Goal: Information Seeking & Learning: Find specific fact

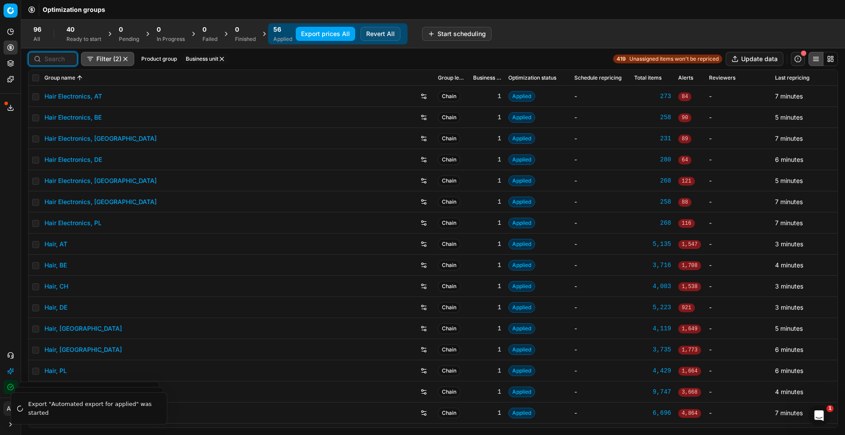
click at [55, 58] on input at bounding box center [57, 59] width 27 height 9
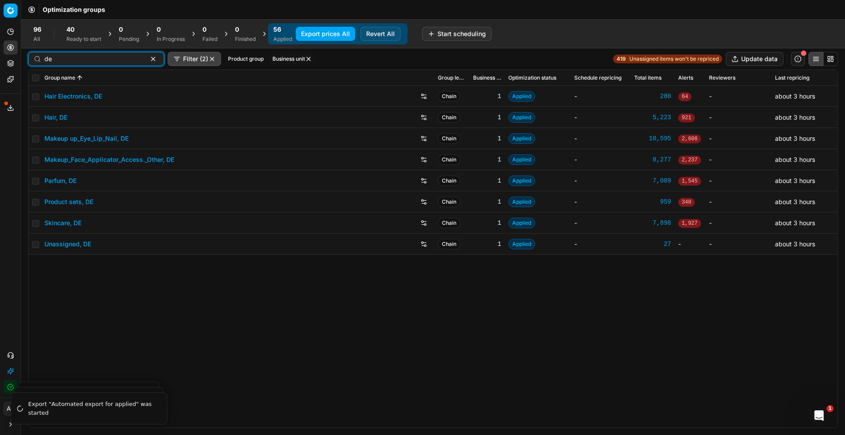
type input "de"
click at [69, 178] on link "Parfum, DE" at bounding box center [60, 181] width 32 height 9
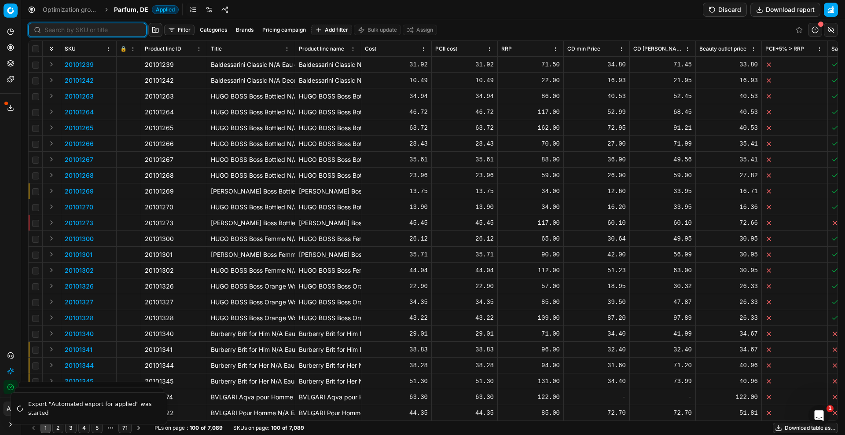
click at [65, 34] on input at bounding box center [92, 30] width 96 height 9
paste input "80010200-15"
type input "80010200-15"
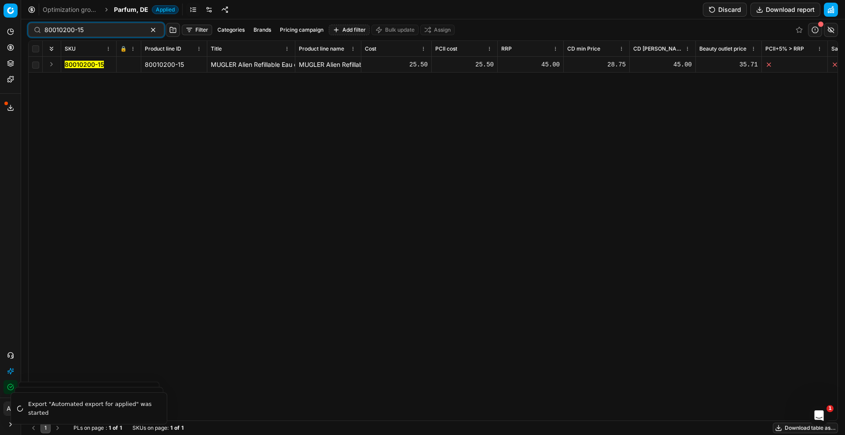
click at [90, 66] on mark "80010200-15" at bounding box center [84, 64] width 39 height 7
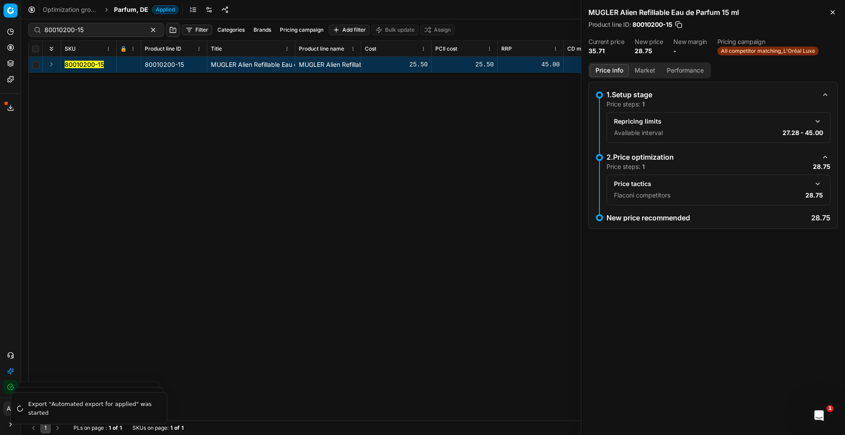
drag, startPoint x: 821, startPoint y: 184, endPoint x: 814, endPoint y: 184, distance: 7.1
click at [821, 184] on button "button" at bounding box center [818, 184] width 11 height 11
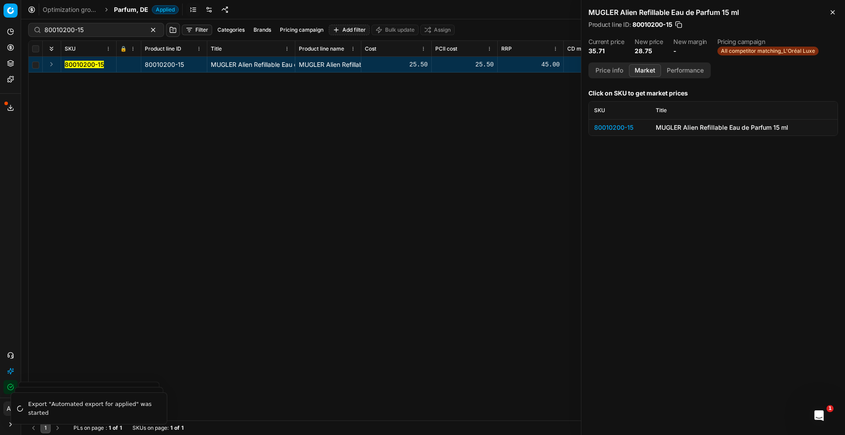
click at [654, 68] on button "Market" at bounding box center [645, 70] width 32 height 13
click at [610, 123] on div "80010200-15" at bounding box center [619, 127] width 51 height 9
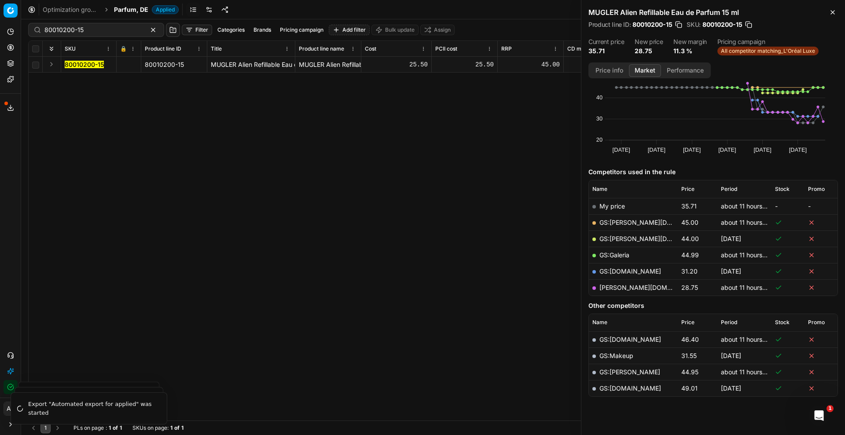
scroll to position [41, 0]
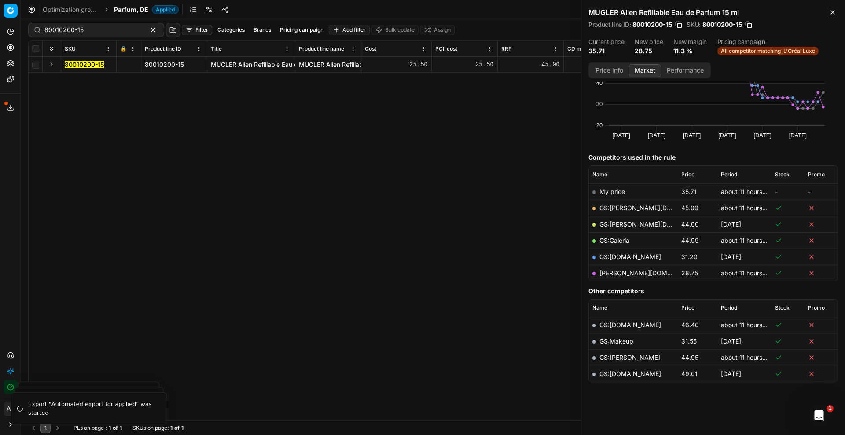
click at [613, 271] on link "[PERSON_NAME][DOMAIN_NAME]" at bounding box center [651, 272] width 102 height 7
click at [129, 14] on div "Optimization groups Parfum, DE Applied Discard Download report" at bounding box center [433, 9] width 824 height 19
click at [136, 7] on span "Parfum, DE" at bounding box center [131, 9] width 34 height 9
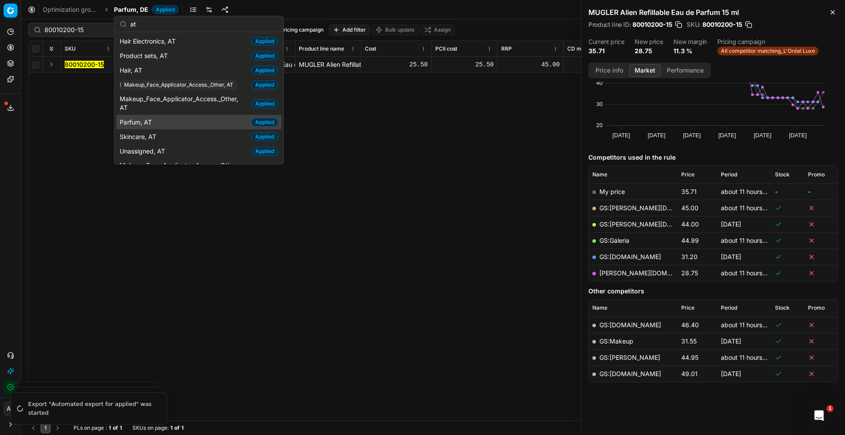
type input "at"
click at [151, 118] on span "Parfum, AT" at bounding box center [138, 122] width 36 height 9
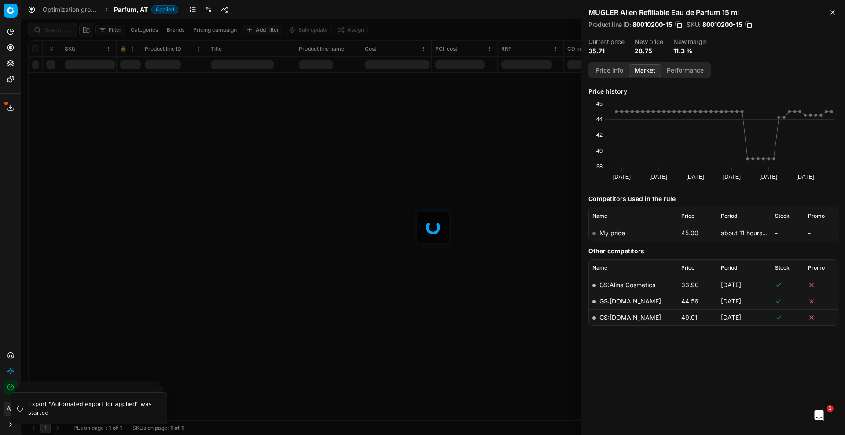
click at [66, 29] on div at bounding box center [433, 227] width 824 height 416
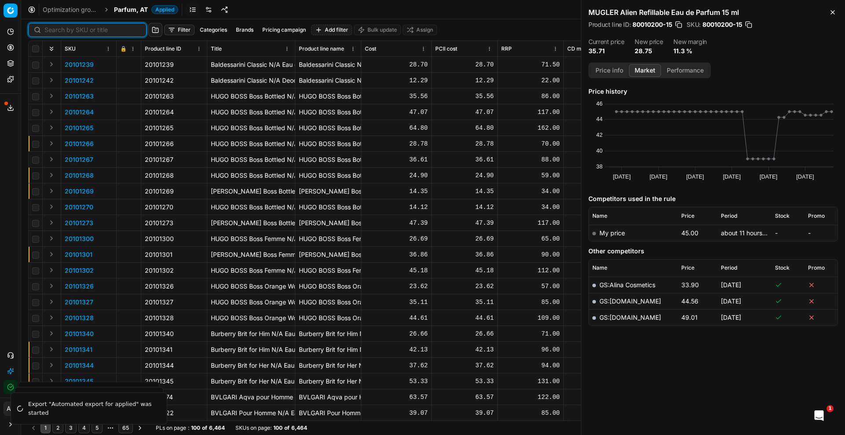
click at [63, 31] on input at bounding box center [92, 30] width 96 height 9
paste input "20101273"
type input "20101273"
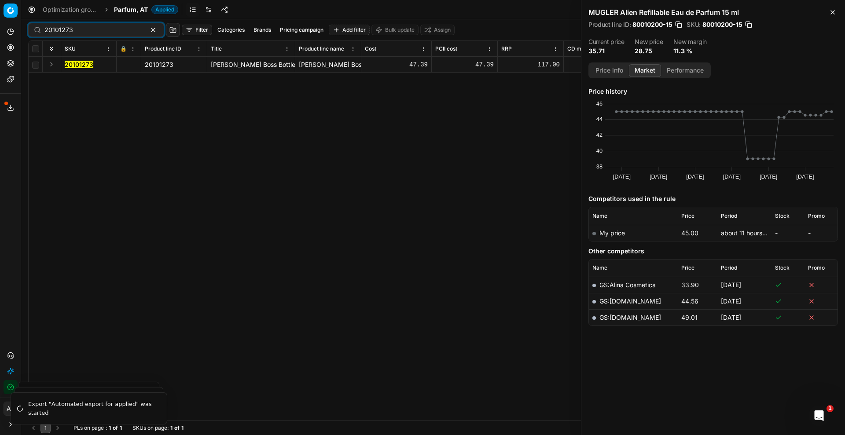
drag, startPoint x: 83, startPoint y: 66, endPoint x: 139, endPoint y: 68, distance: 56.4
click at [77, 62] on mark "20101273" at bounding box center [79, 64] width 29 height 7
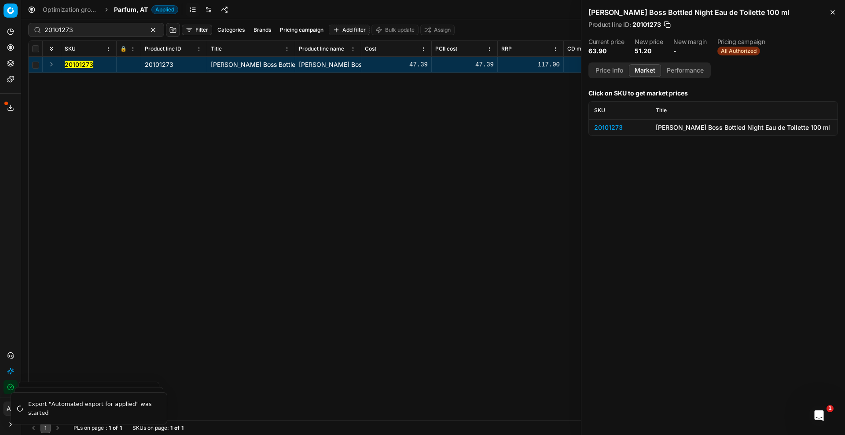
click at [609, 125] on div "20101273" at bounding box center [619, 127] width 51 height 9
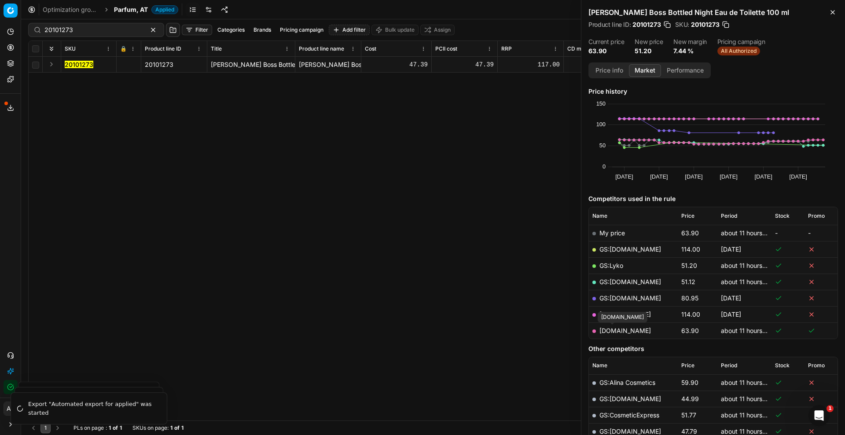
click at [614, 331] on link "[DOMAIN_NAME]" at bounding box center [626, 330] width 52 height 7
click at [622, 267] on link "GS:Lyko" at bounding box center [612, 265] width 24 height 7
